Goal: Find specific page/section: Find specific page/section

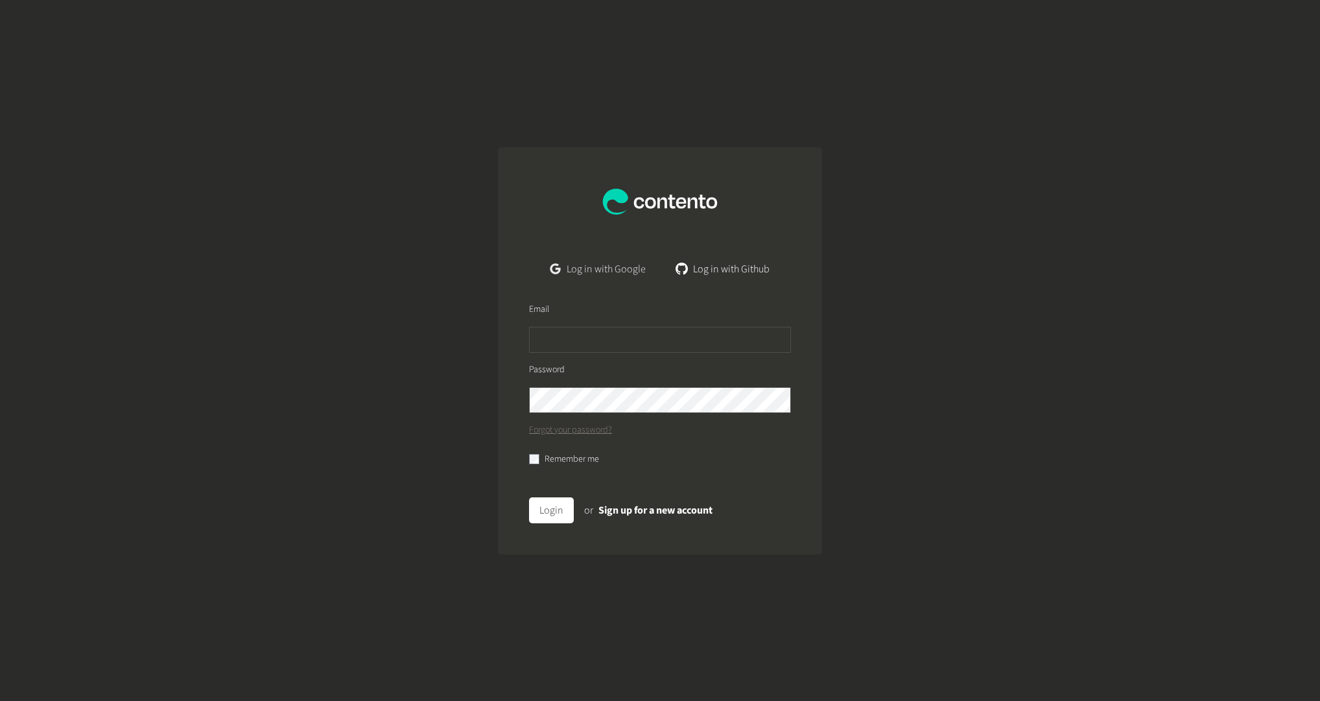
click at [572, 263] on link "Log in with Google" at bounding box center [598, 269] width 116 height 26
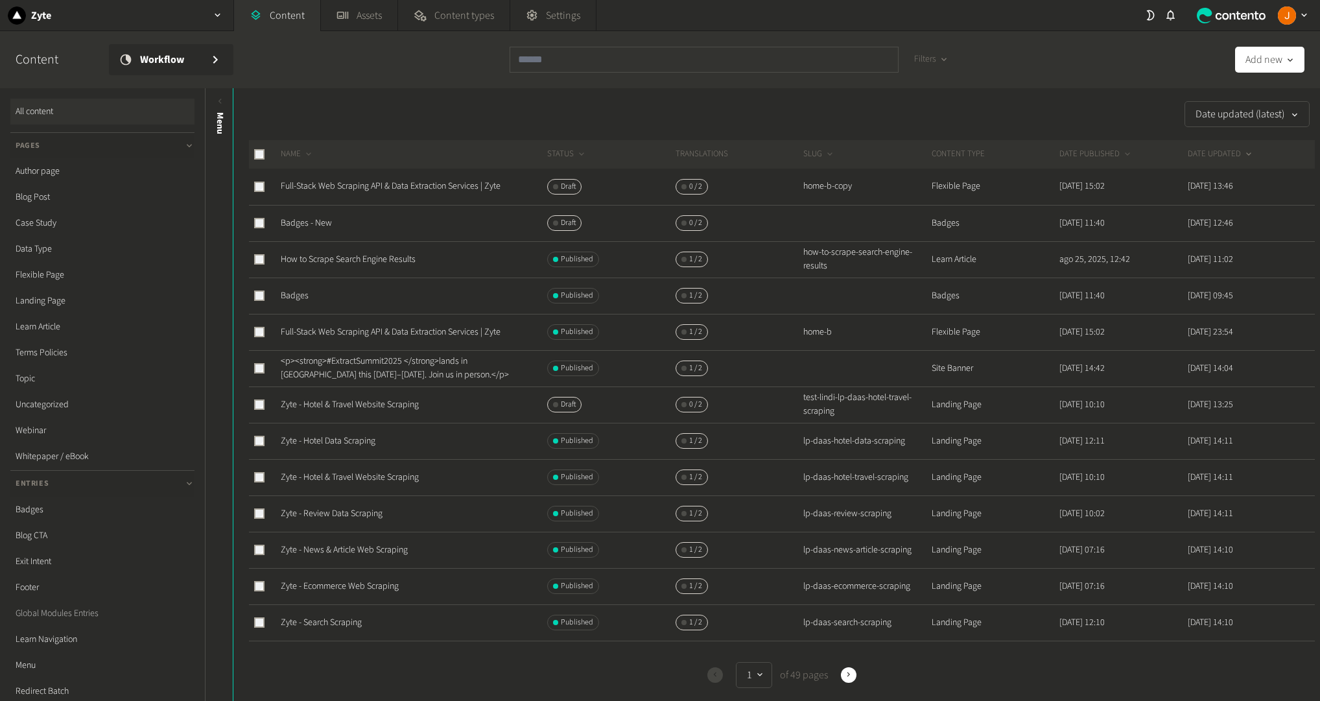
scroll to position [170, 0]
click at [33, 419] on link "Footer" at bounding box center [102, 417] width 184 height 26
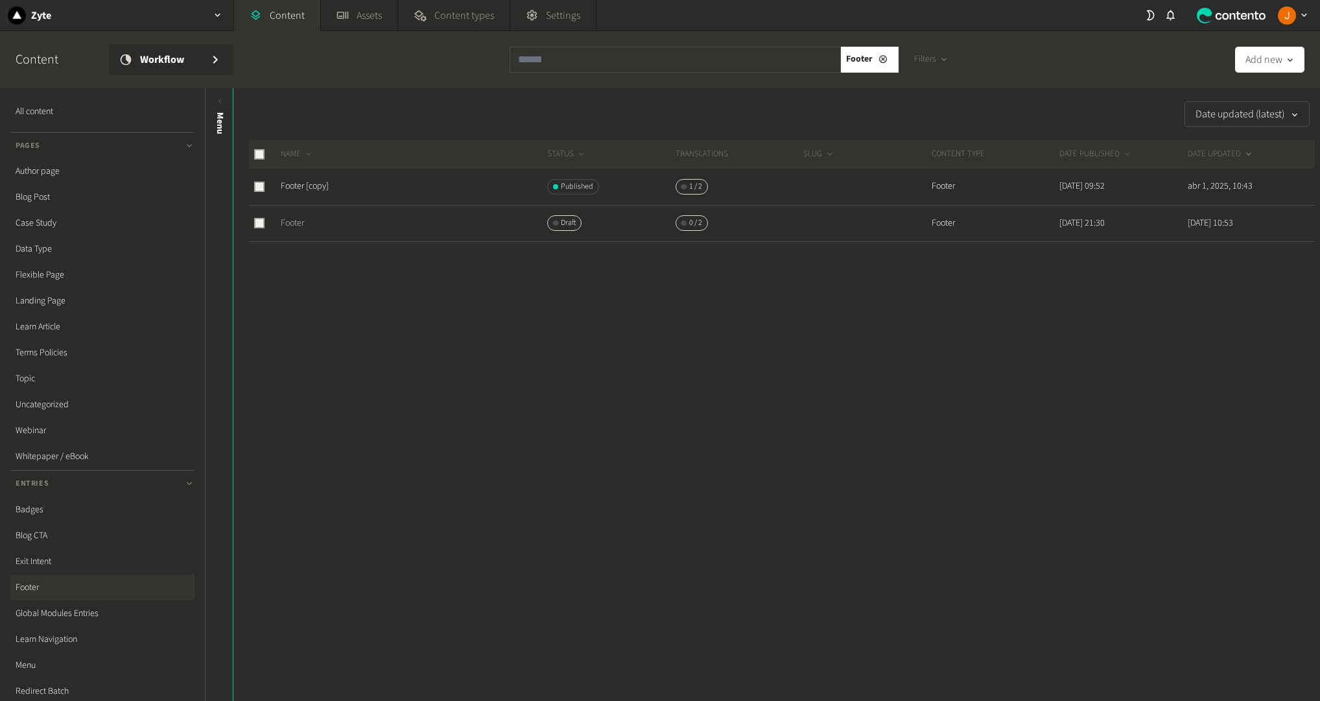
click at [294, 221] on link "Footer" at bounding box center [292, 222] width 23 height 13
click at [318, 191] on link "Footer [copy]" at bounding box center [305, 186] width 48 height 13
click at [285, 5] on link "Content" at bounding box center [277, 15] width 86 height 31
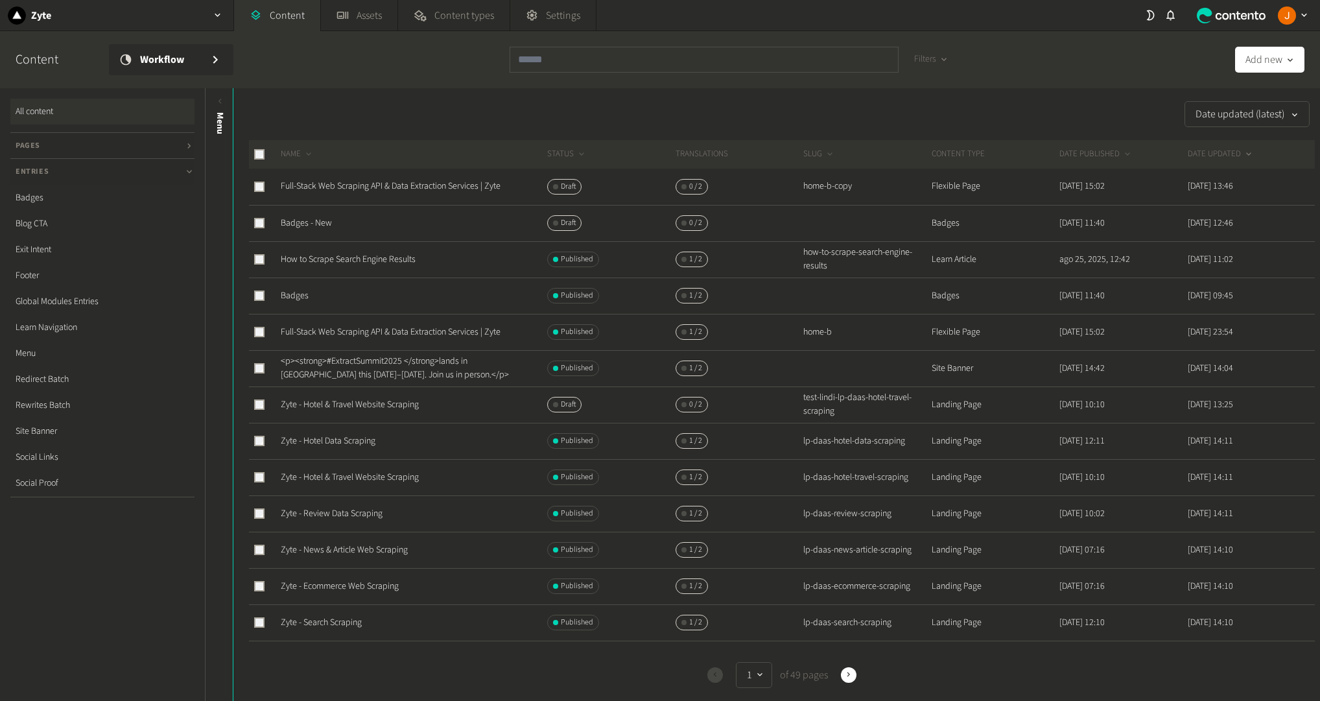
click at [182, 167] on h3 "Entries" at bounding box center [102, 172] width 184 height 26
click at [189, 172] on icon at bounding box center [188, 171] width 3 height 5
click at [35, 272] on link "Footer" at bounding box center [102, 275] width 184 height 26
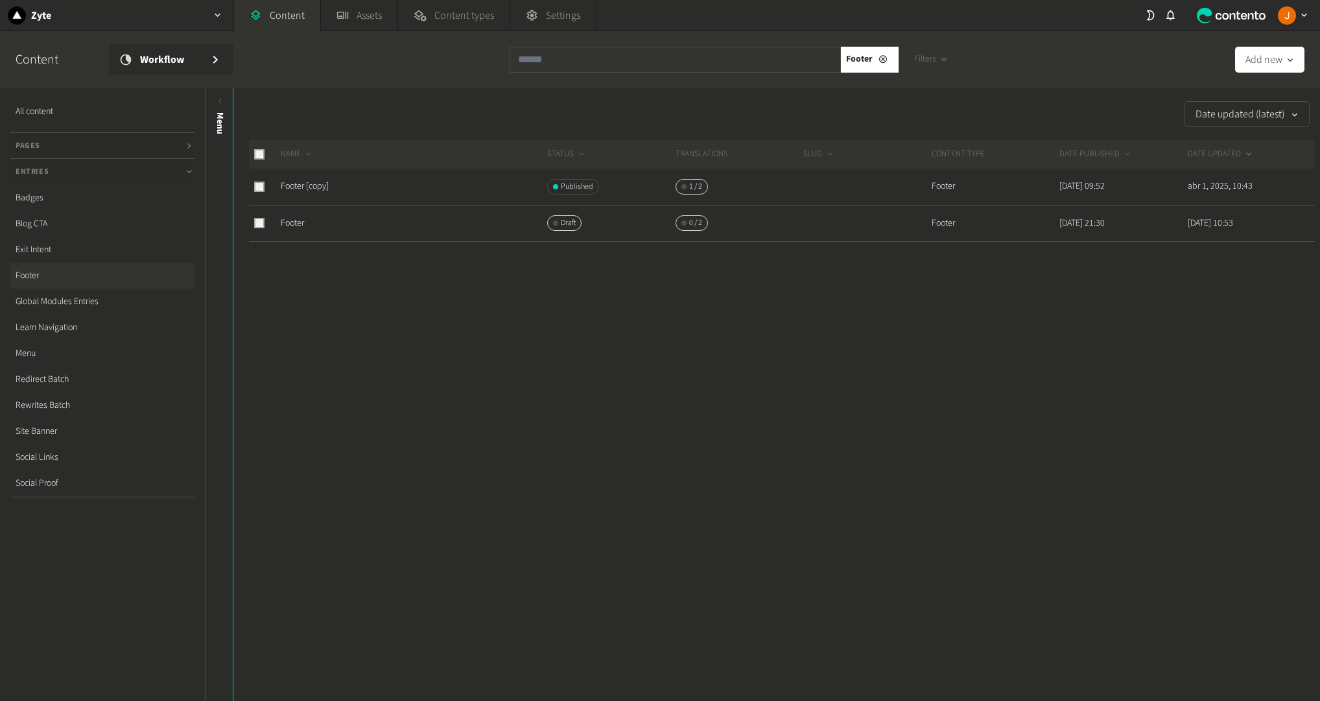
click at [397, 284] on div at bounding box center [782, 283] width 1066 height 83
